Goal: Task Accomplishment & Management: Use online tool/utility

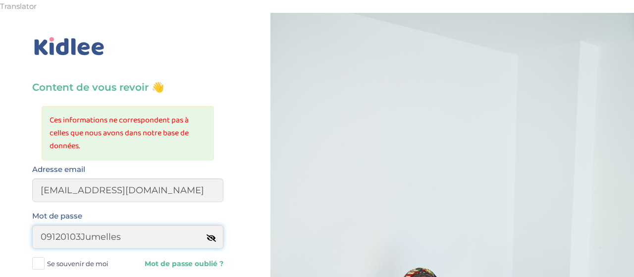
click at [160, 226] on input "09120103Jumelles" at bounding box center [127, 237] width 191 height 24
type input "09120103Noisette*"
click at [35, 257] on span at bounding box center [38, 263] width 12 height 12
click at [0, 0] on input "Se souvenir de moi" at bounding box center [0, 0] width 0 height 0
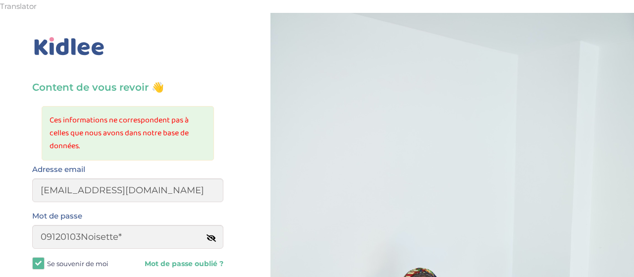
click at [216, 234] on icon at bounding box center [212, 237] width 8 height 7
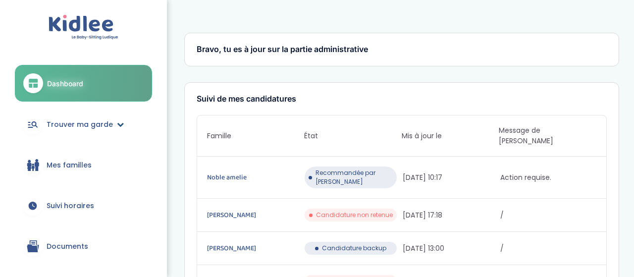
click at [97, 122] on span "Trouver ma garde" at bounding box center [80, 124] width 66 height 10
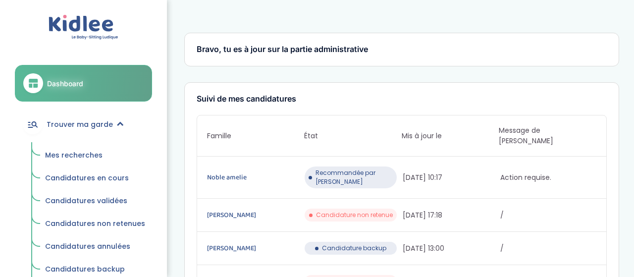
click at [75, 155] on span "Mes recherches" at bounding box center [73, 155] width 57 height 10
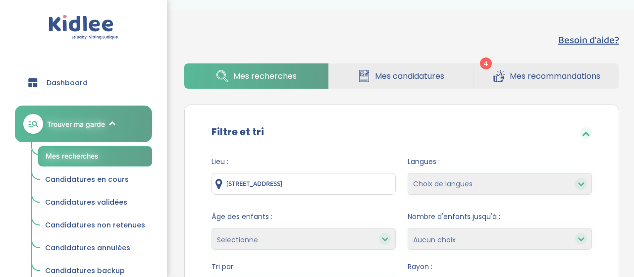
click at [546, 70] on span "Mes recommandations" at bounding box center [555, 76] width 91 height 12
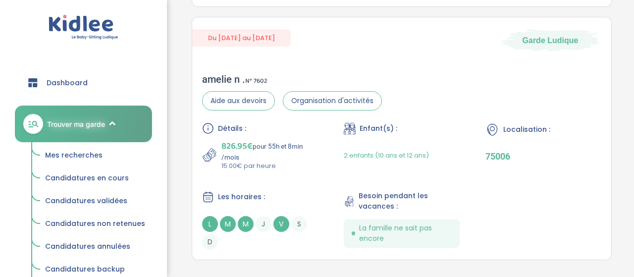
scroll to position [851, 0]
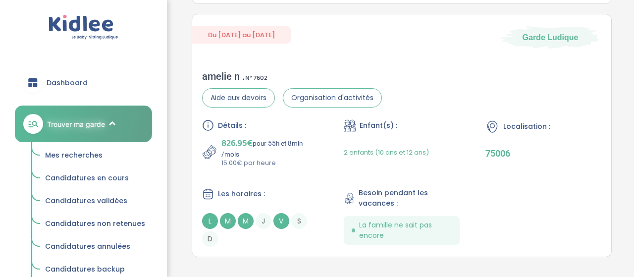
click at [81, 157] on span "Mes recherches" at bounding box center [73, 155] width 57 height 10
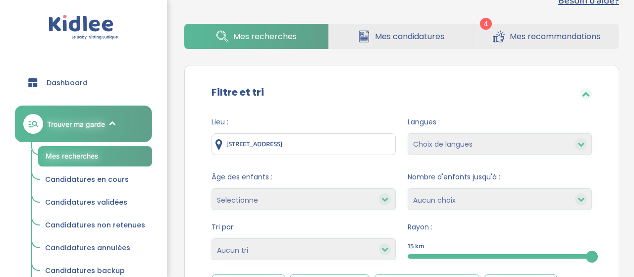
scroll to position [28, 0]
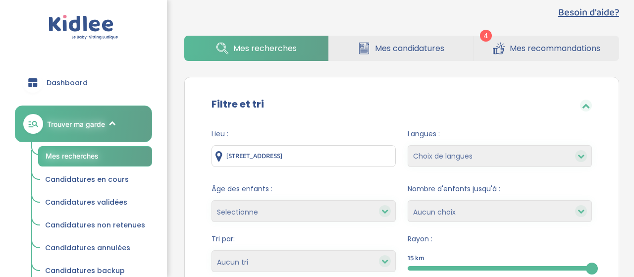
click at [389, 147] on input "[STREET_ADDRESS]" at bounding box center [304, 156] width 184 height 22
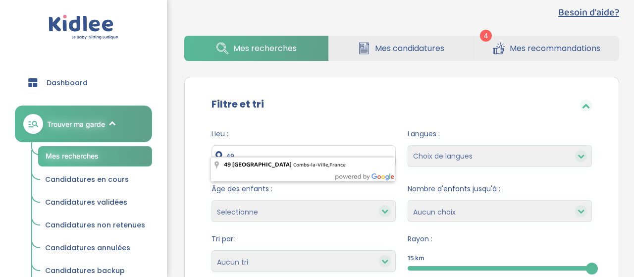
type input "4"
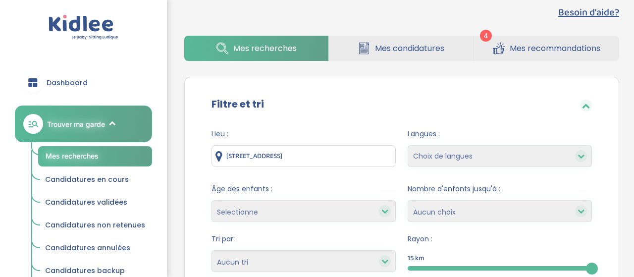
type input "15 Rue des Halles, Paris, France"
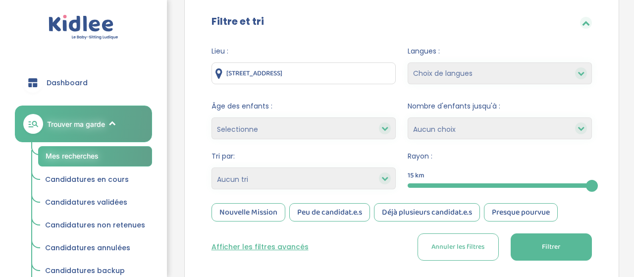
scroll to position [131, 0]
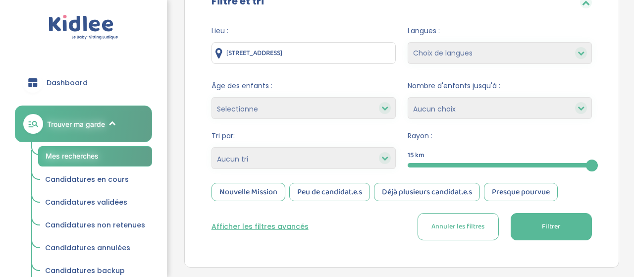
click at [531, 213] on button "Filtrer" at bounding box center [551, 226] width 81 height 27
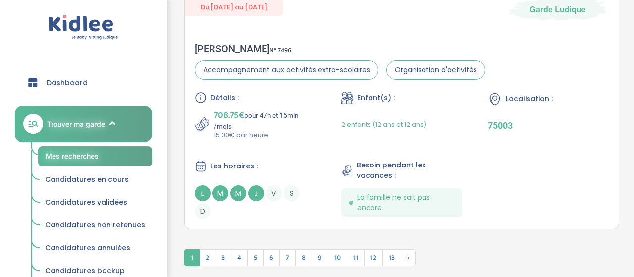
scroll to position [3067, 0]
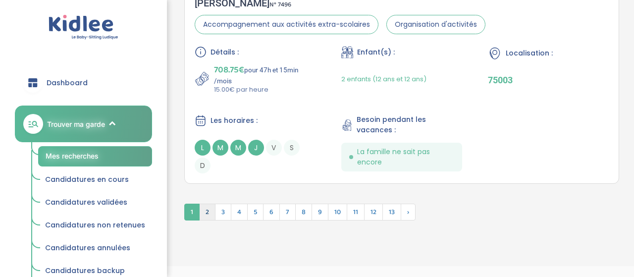
click at [209, 204] on span "2" at bounding box center [207, 212] width 16 height 17
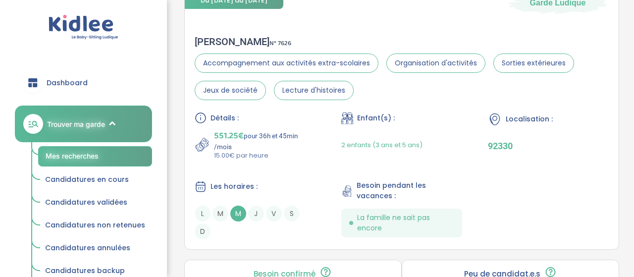
scroll to position [2475, 0]
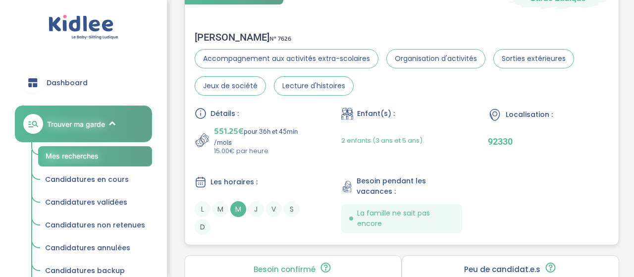
drag, startPoint x: 431, startPoint y: 73, endPoint x: 382, endPoint y: 52, distance: 52.8
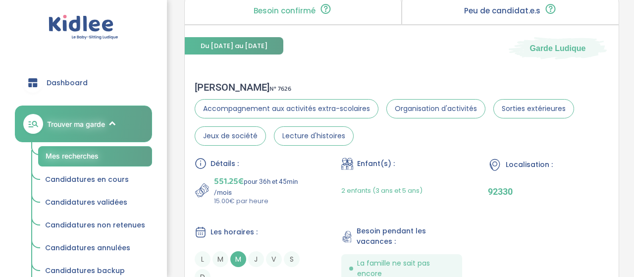
scroll to position [2392, 0]
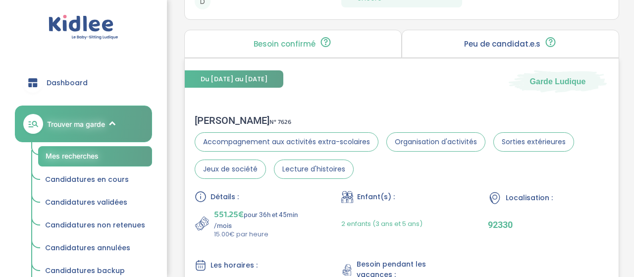
click at [432, 71] on div "Du 30-09-2025 au 07-07-2026 Garde Ludique" at bounding box center [402, 75] width 434 height 34
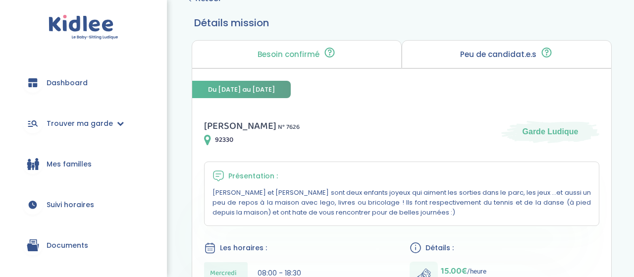
scroll to position [67, 0]
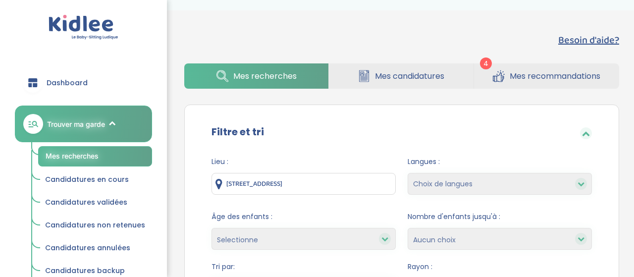
click at [384, 235] on icon at bounding box center [385, 238] width 7 height 7
click at [334, 228] on select "Selectionne moins de 3 ans entre 3 et 6 ans plus de 6 ans" at bounding box center [304, 239] width 184 height 22
click at [212, 228] on select "Selectionne moins de 3 ans entre 3 et 6 ans plus de 6 ans" at bounding box center [304, 239] width 184 height 22
select select "3-6"
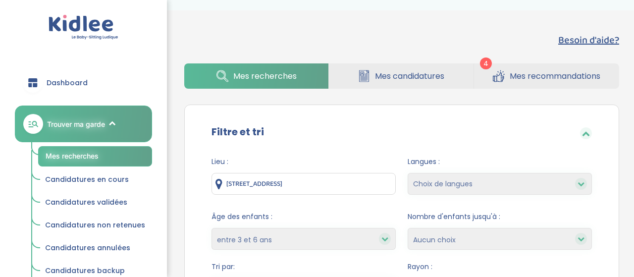
click option "entre 3 et 6 ans" at bounding box center [0, 0] width 0 height 0
select select
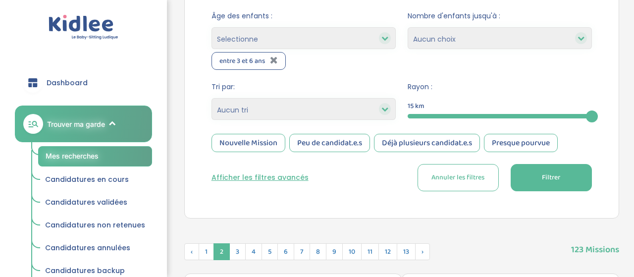
scroll to position [226, 0]
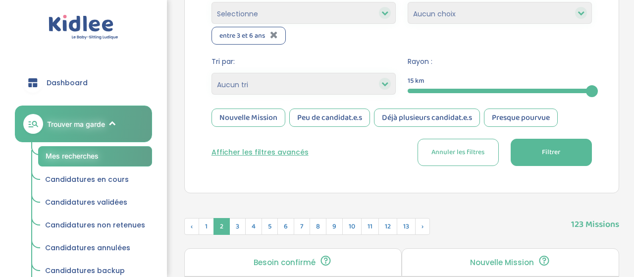
click at [556, 141] on button "Filtrer" at bounding box center [551, 152] width 81 height 27
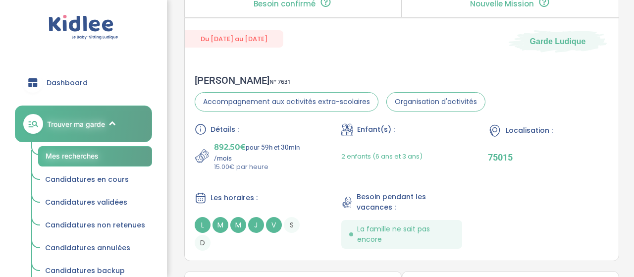
scroll to position [468, 0]
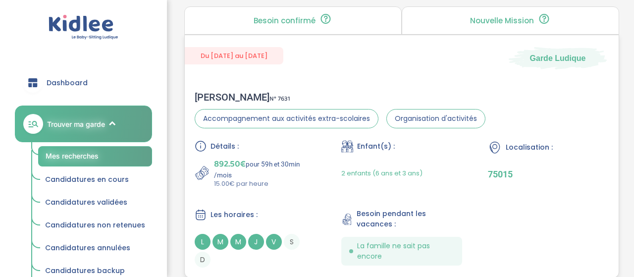
click at [346, 60] on div "Du 19-09-2025 au 31-07-2026 Garde Ludique Sanchez L . N° 7631 Accompagnement au…" at bounding box center [401, 156] width 435 height 243
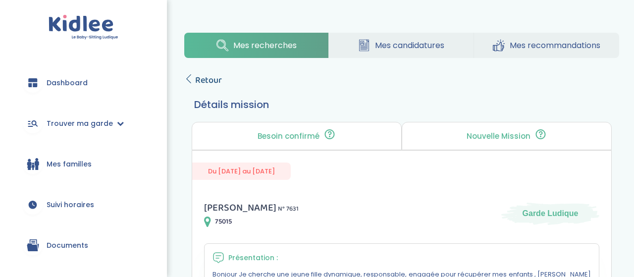
click at [186, 74] on icon at bounding box center [188, 78] width 9 height 9
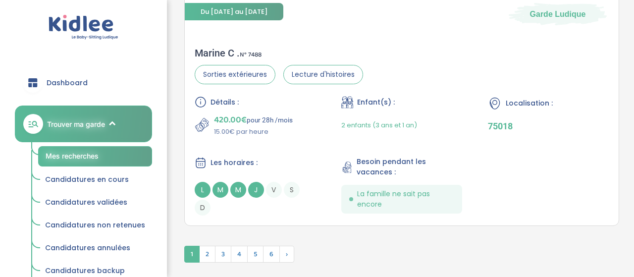
scroll to position [3075, 0]
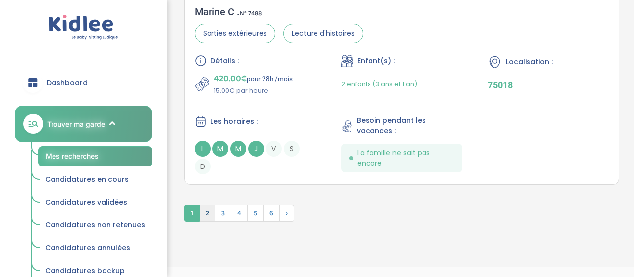
click at [208, 205] on span "2" at bounding box center [207, 213] width 16 height 17
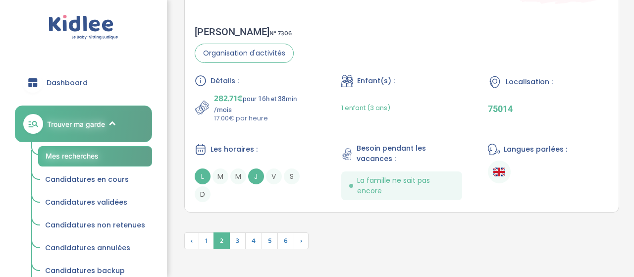
scroll to position [3030, 0]
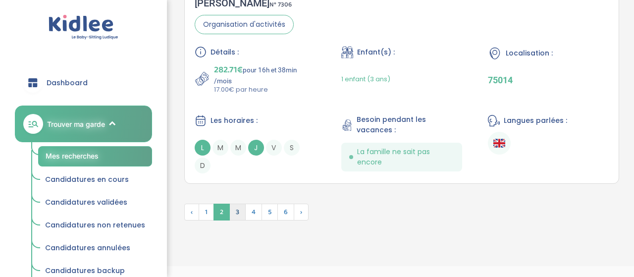
click at [236, 204] on span "3" at bounding box center [237, 212] width 16 height 17
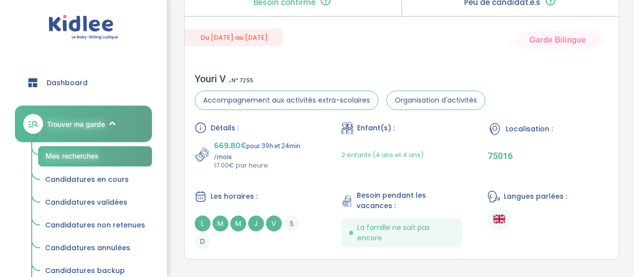
scroll to position [3004, 0]
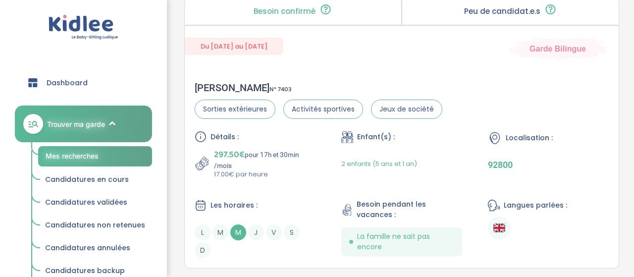
scroll to position [3100, 0]
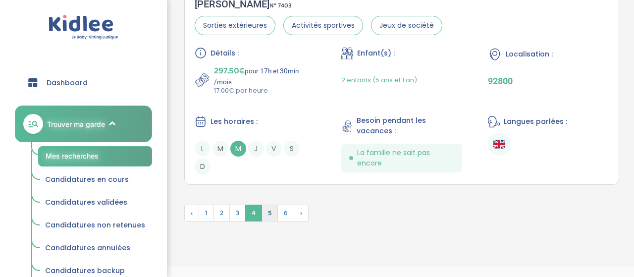
click at [273, 205] on span "5" at bounding box center [270, 213] width 16 height 17
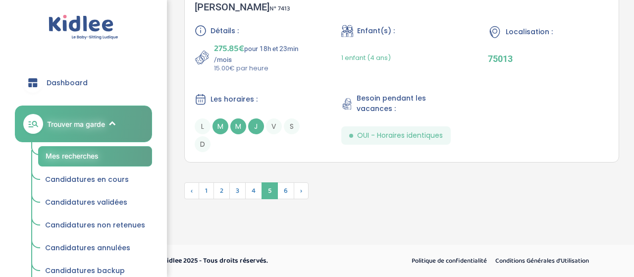
scroll to position [3024, 0]
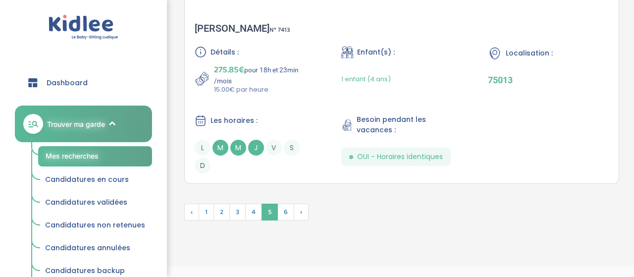
click at [273, 204] on span "5" at bounding box center [270, 212] width 16 height 17
click at [268, 204] on img at bounding box center [269, 212] width 15 height 16
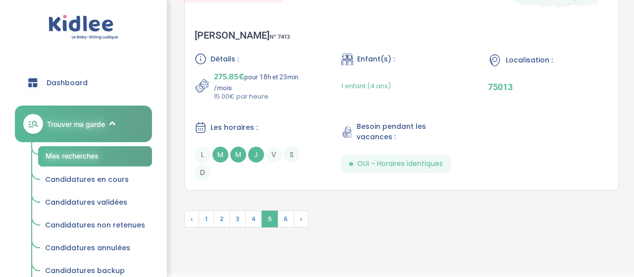
scroll to position [3024, 0]
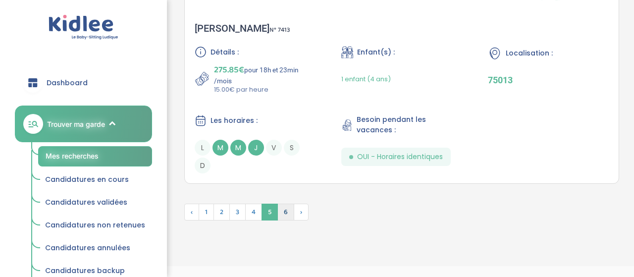
click at [286, 204] on span "6" at bounding box center [286, 212] width 17 height 17
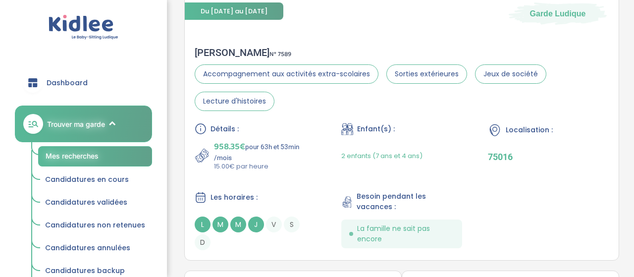
scroll to position [1057, 0]
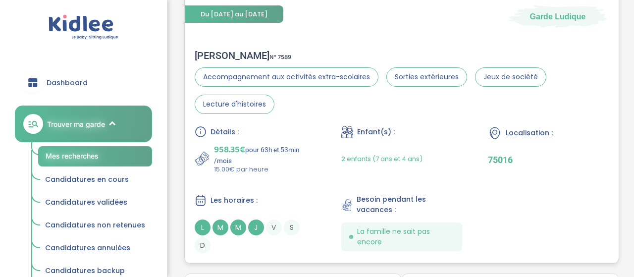
click at [339, 126] on div "Détails : 958.35€ pour 63h et 53min /mois 15.00€ par heure Enfant(s) : 2 enfant…" at bounding box center [402, 189] width 414 height 127
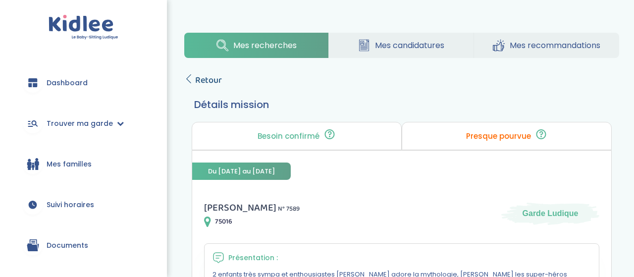
click at [191, 74] on icon at bounding box center [188, 78] width 9 height 9
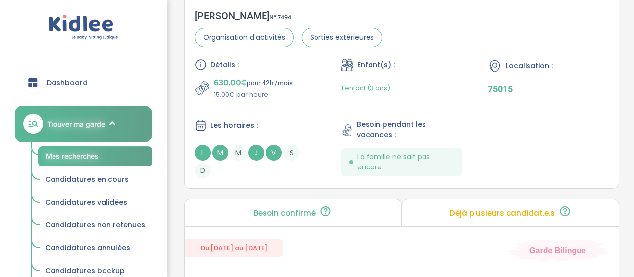
scroll to position [2191, 0]
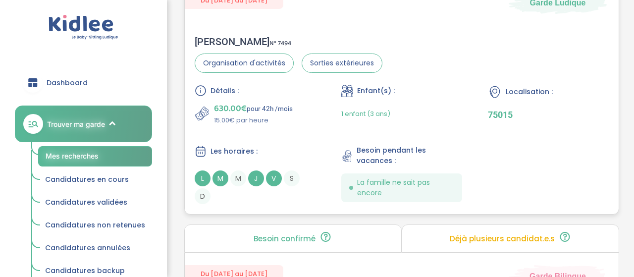
click at [401, 31] on div "Edwige B . N° 7494 Organisation d'activités Sorties extérieures Détails : 630.0…" at bounding box center [402, 120] width 434 height 188
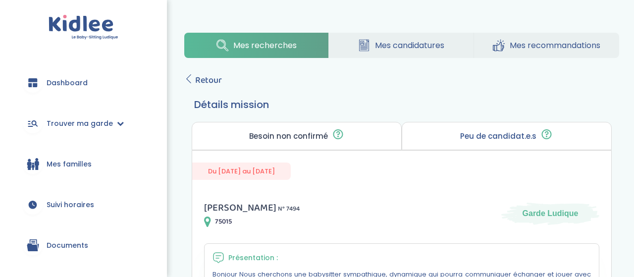
click at [210, 73] on span "Retour" at bounding box center [208, 80] width 27 height 14
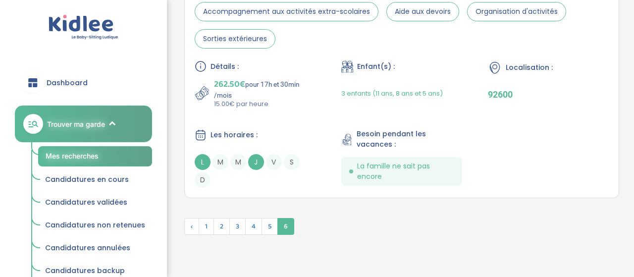
scroll to position [2804, 0]
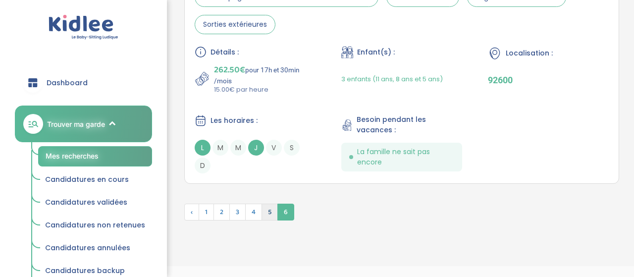
click at [265, 204] on span "5" at bounding box center [270, 212] width 16 height 17
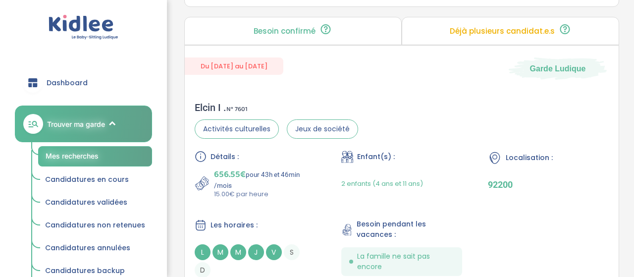
scroll to position [1606, 0]
